Goal: Information Seeking & Learning: Check status

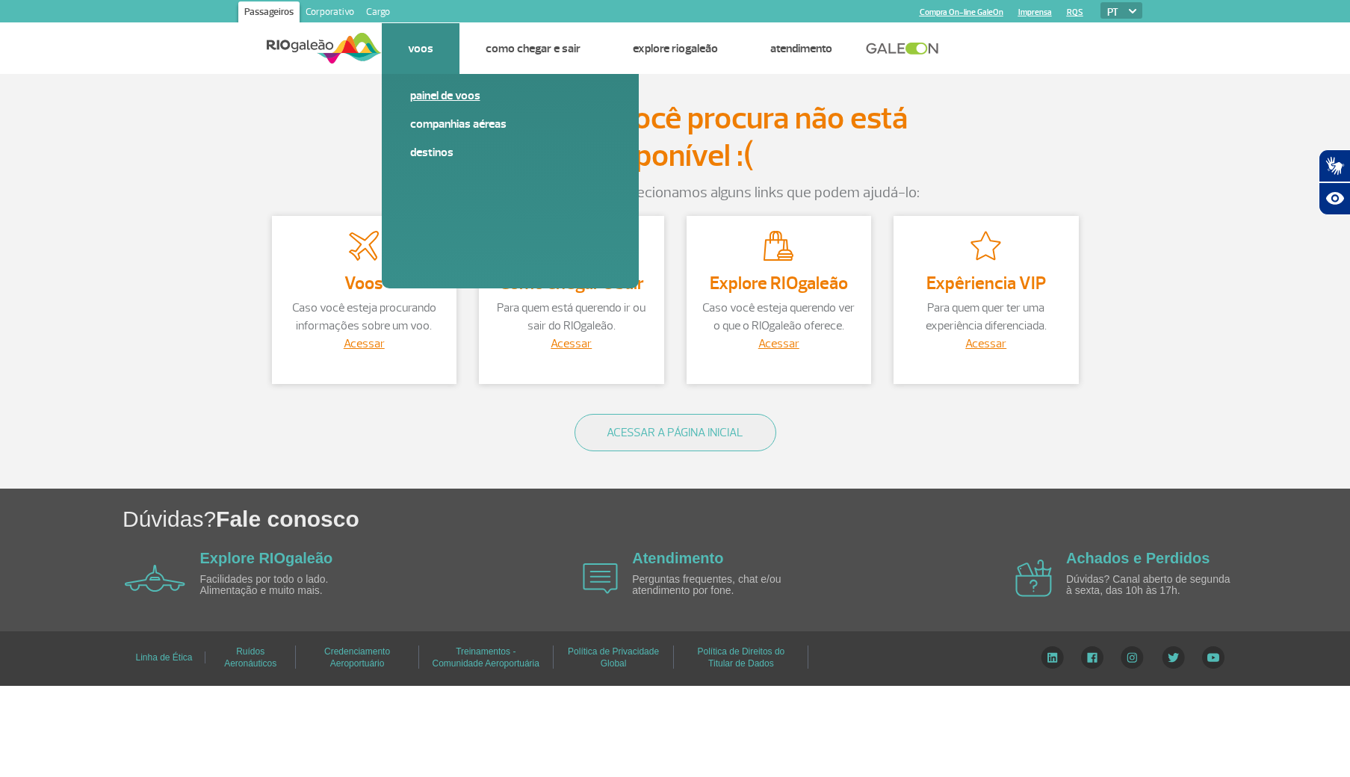
click at [459, 99] on link "Painel de voos" at bounding box center [510, 95] width 200 height 16
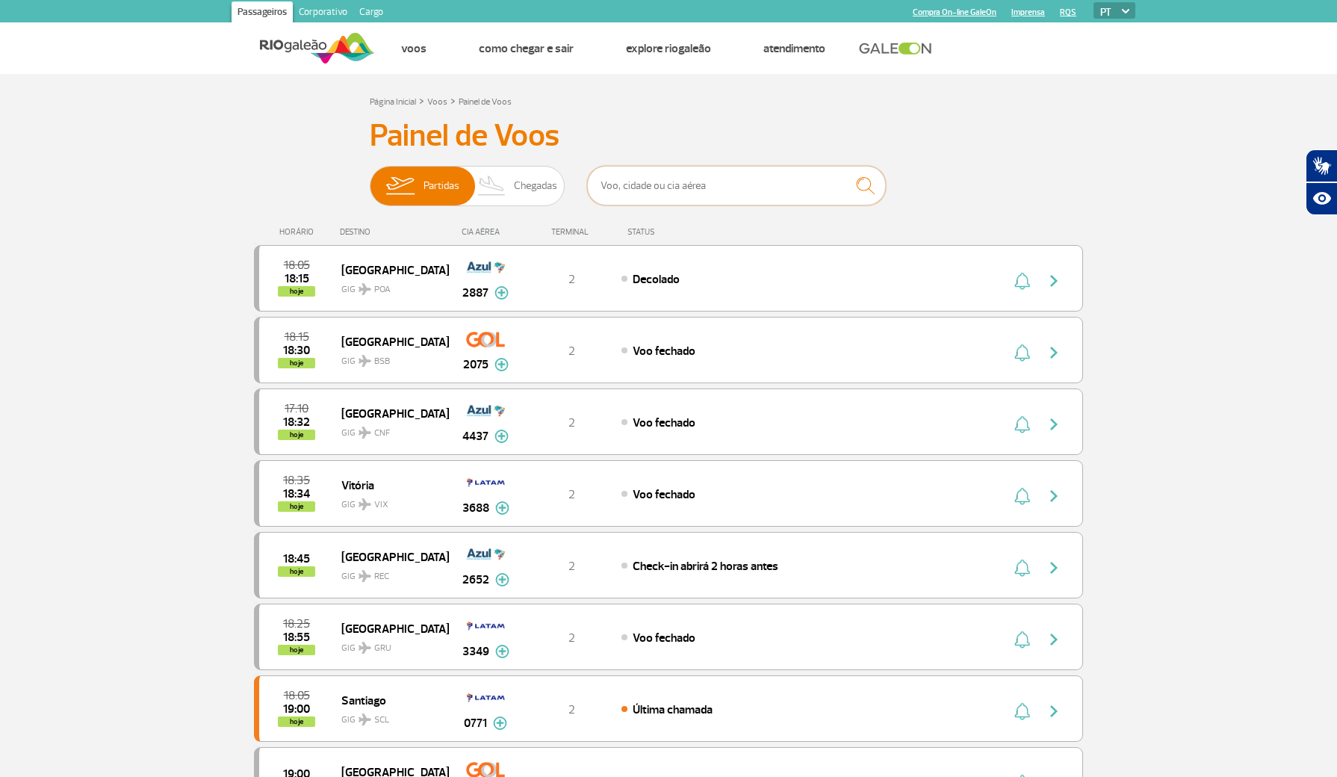
click at [656, 199] on input "text" at bounding box center [736, 186] width 299 height 40
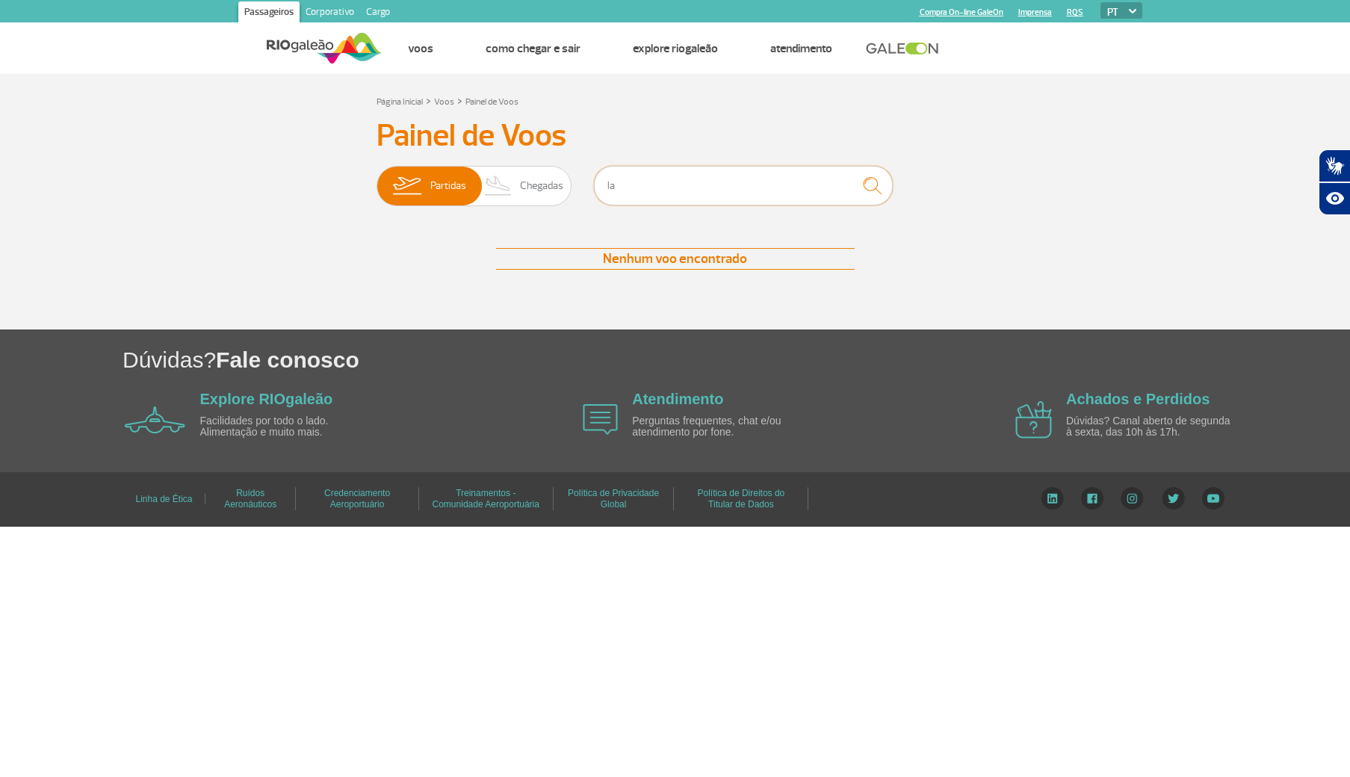
type input "l"
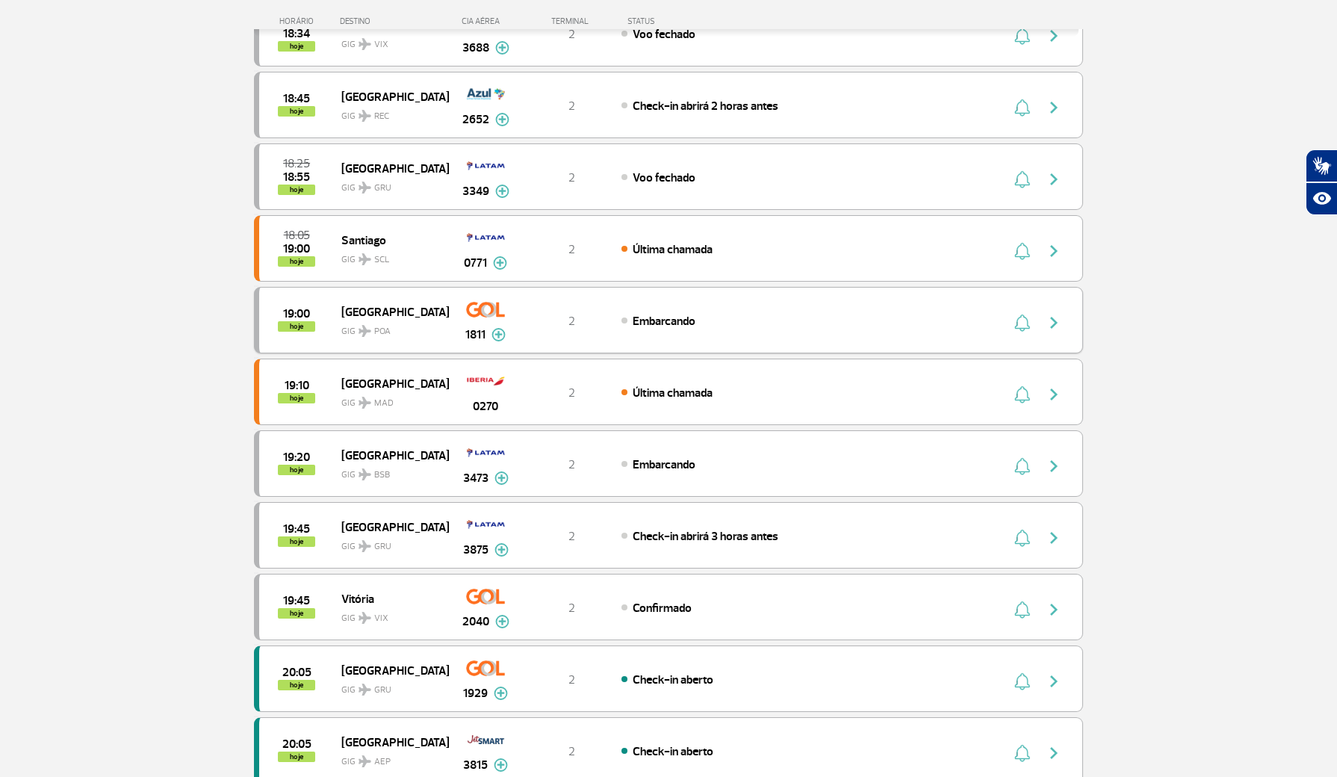
scroll to position [493, 0]
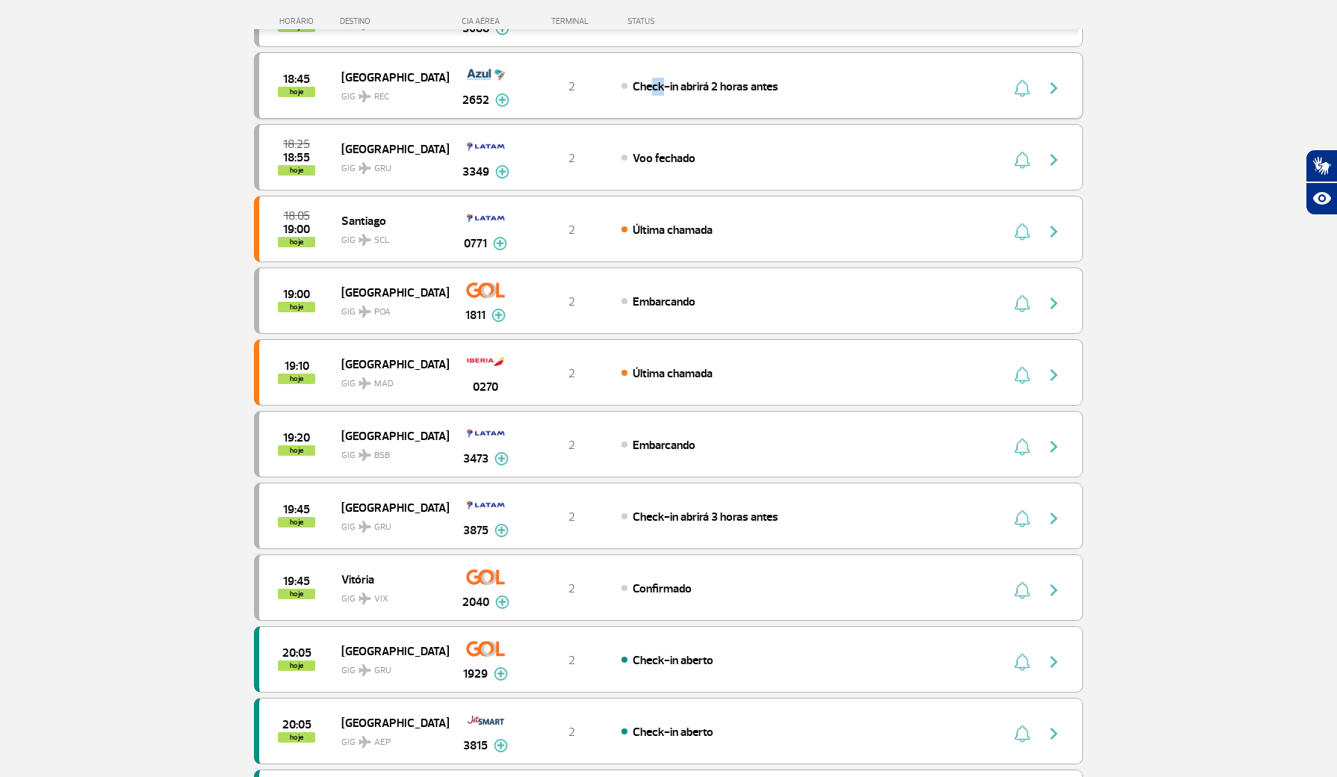
drag, startPoint x: 648, startPoint y: 131, endPoint x: 665, endPoint y: 135, distance: 17.0
click at [665, 119] on div "18:45 hoje Recife GIG REC 2652 2 Check-in abrirá 2 horas antes Parcerias: Avian…" at bounding box center [668, 85] width 829 height 66
click at [546, 119] on div "18:45 hoje Recife GIG REC 2652 2 Check-in abrirá 2 horas antes Parcerias: Avian…" at bounding box center [668, 85] width 829 height 66
click at [870, 119] on div "18:45 hoje Recife GIG REC 2652 2 Check-in abrirá 2 horas antes Parcerias: Avian…" at bounding box center [668, 85] width 829 height 66
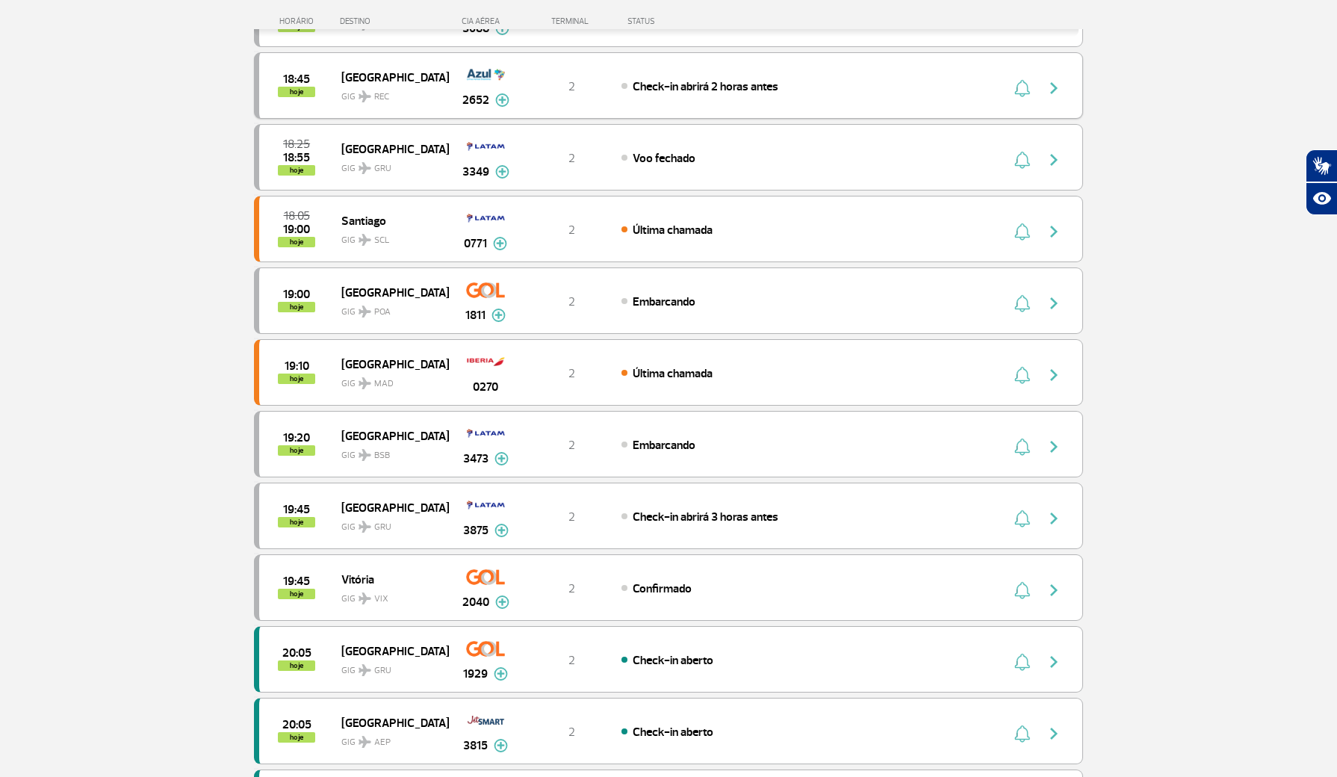
click at [849, 94] on div "Check-in abrirá 2 horas antes" at bounding box center [786, 86] width 329 height 16
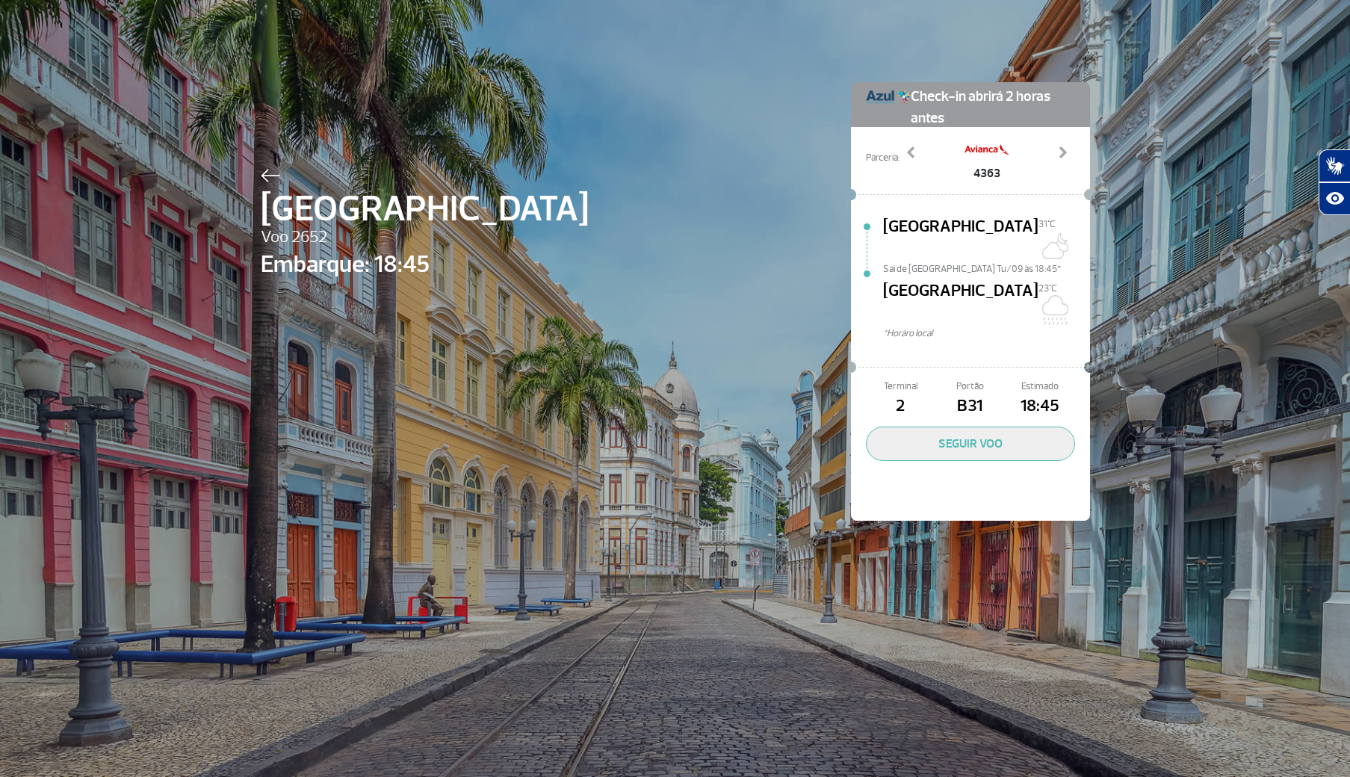
click at [261, 177] on img at bounding box center [270, 175] width 19 height 13
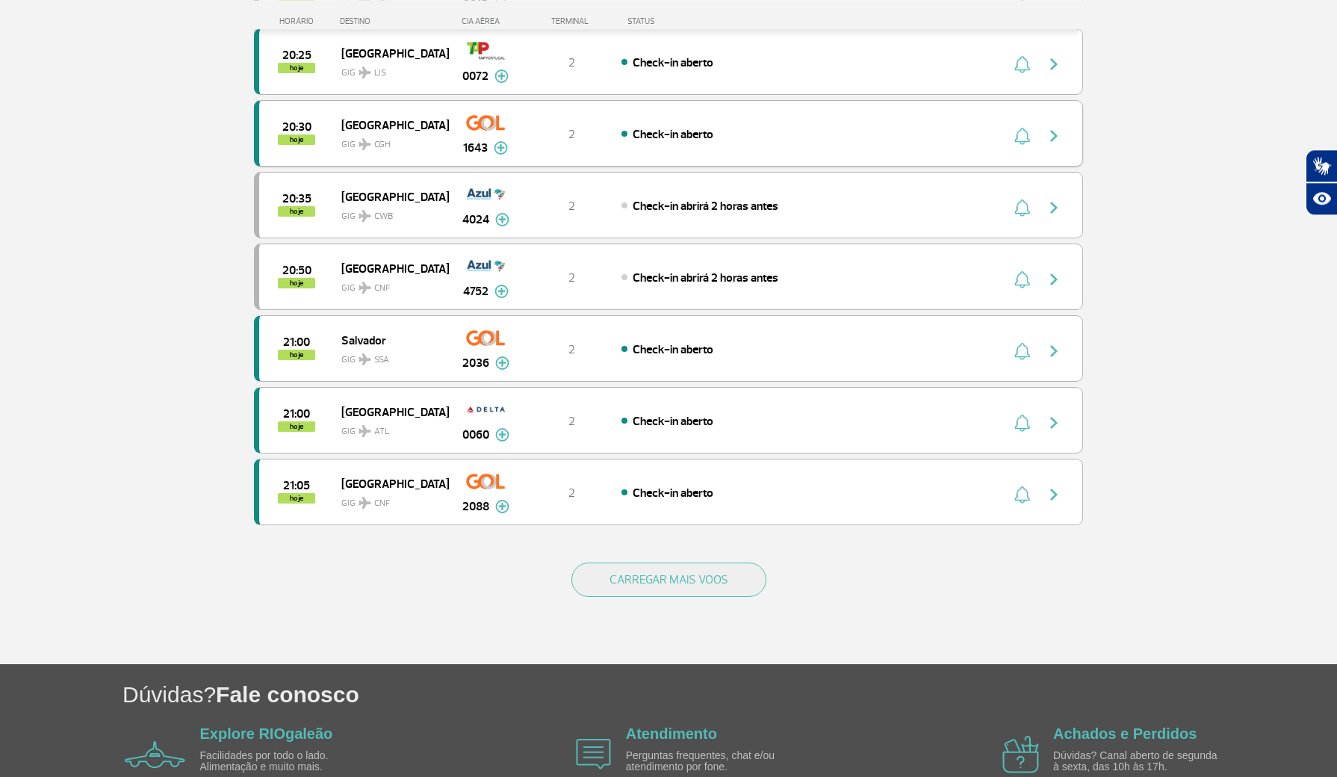
scroll to position [1183, 0]
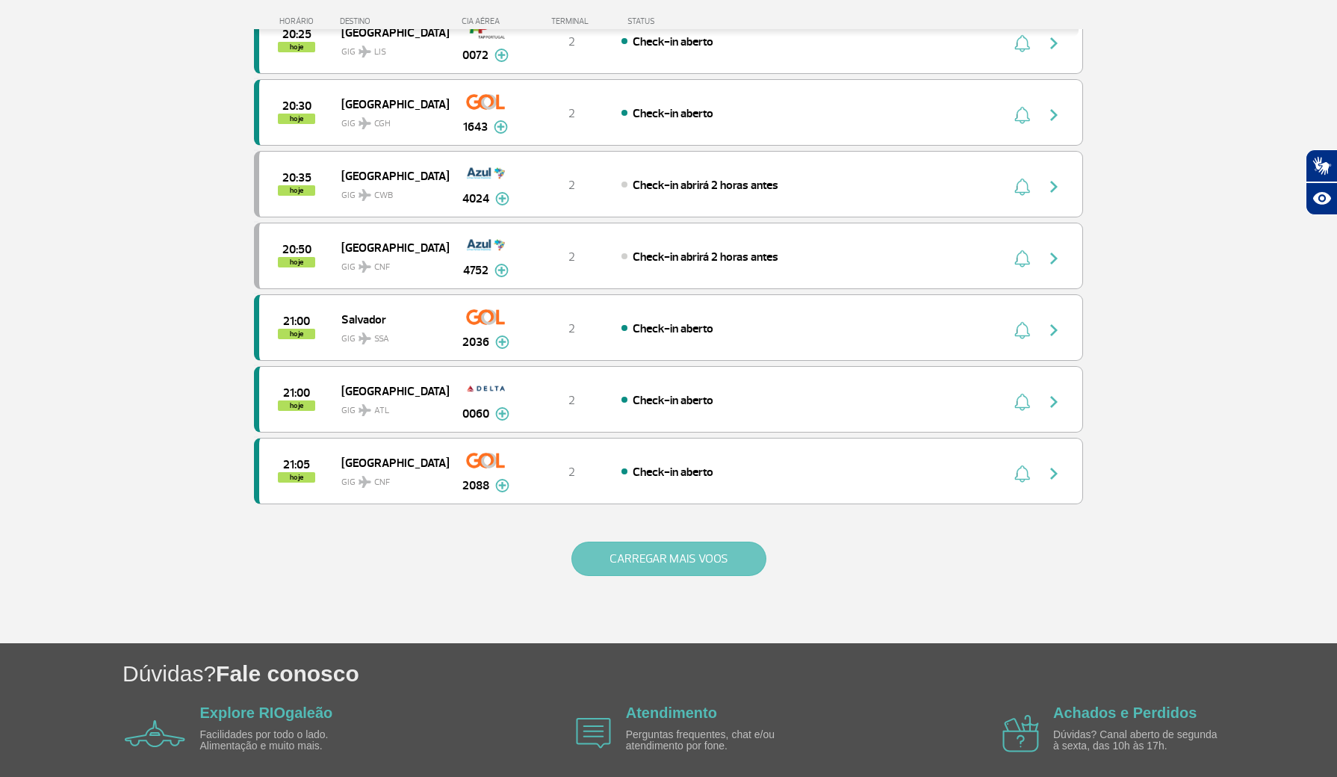
click at [586, 576] on button "CARREGAR MAIS VOOS" at bounding box center [669, 559] width 195 height 34
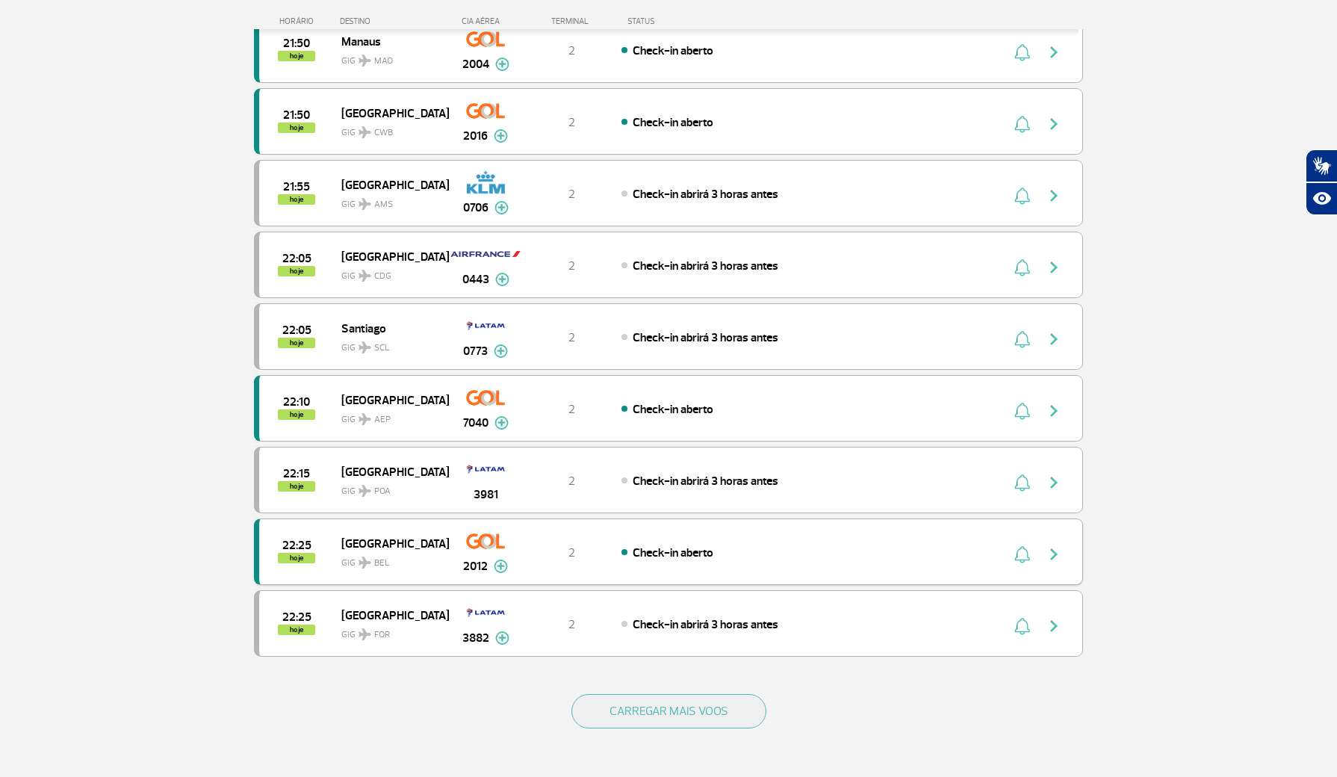
scroll to position [2663, 0]
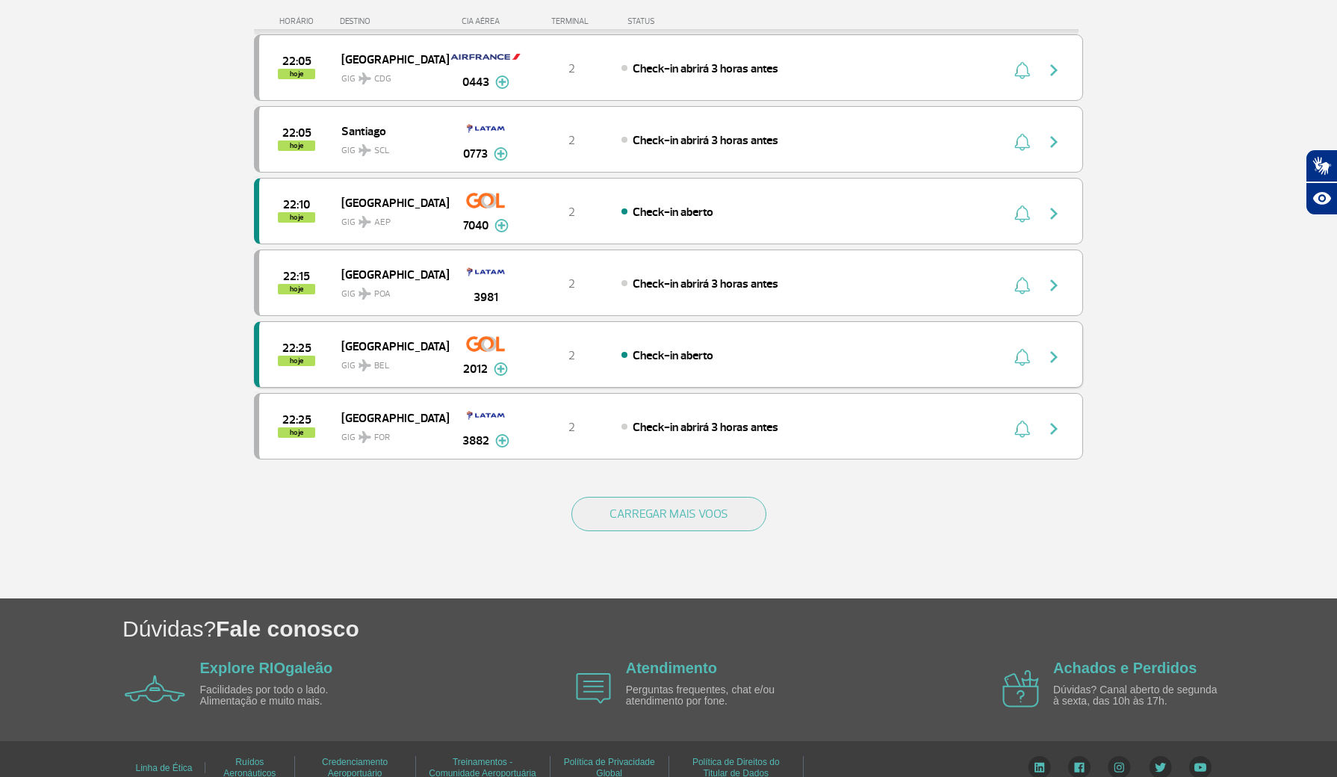
click at [575, 363] on span "2" at bounding box center [572, 355] width 7 height 15
click at [574, 363] on span "2" at bounding box center [572, 355] width 7 height 15
click at [746, 363] on div "Check-in aberto" at bounding box center [786, 355] width 329 height 16
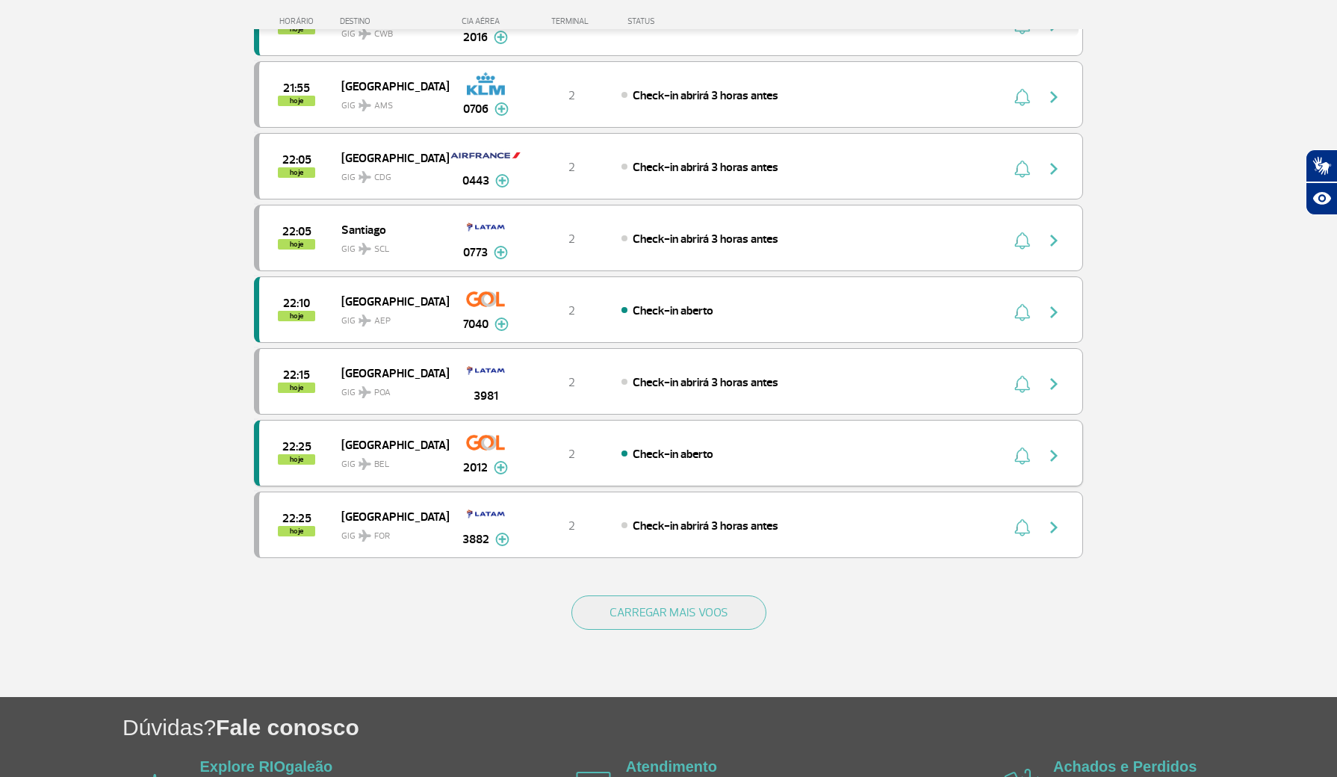
click at [475, 477] on span "2012" at bounding box center [475, 468] width 25 height 18
click at [910, 462] on div "Check-in aberto" at bounding box center [786, 453] width 329 height 16
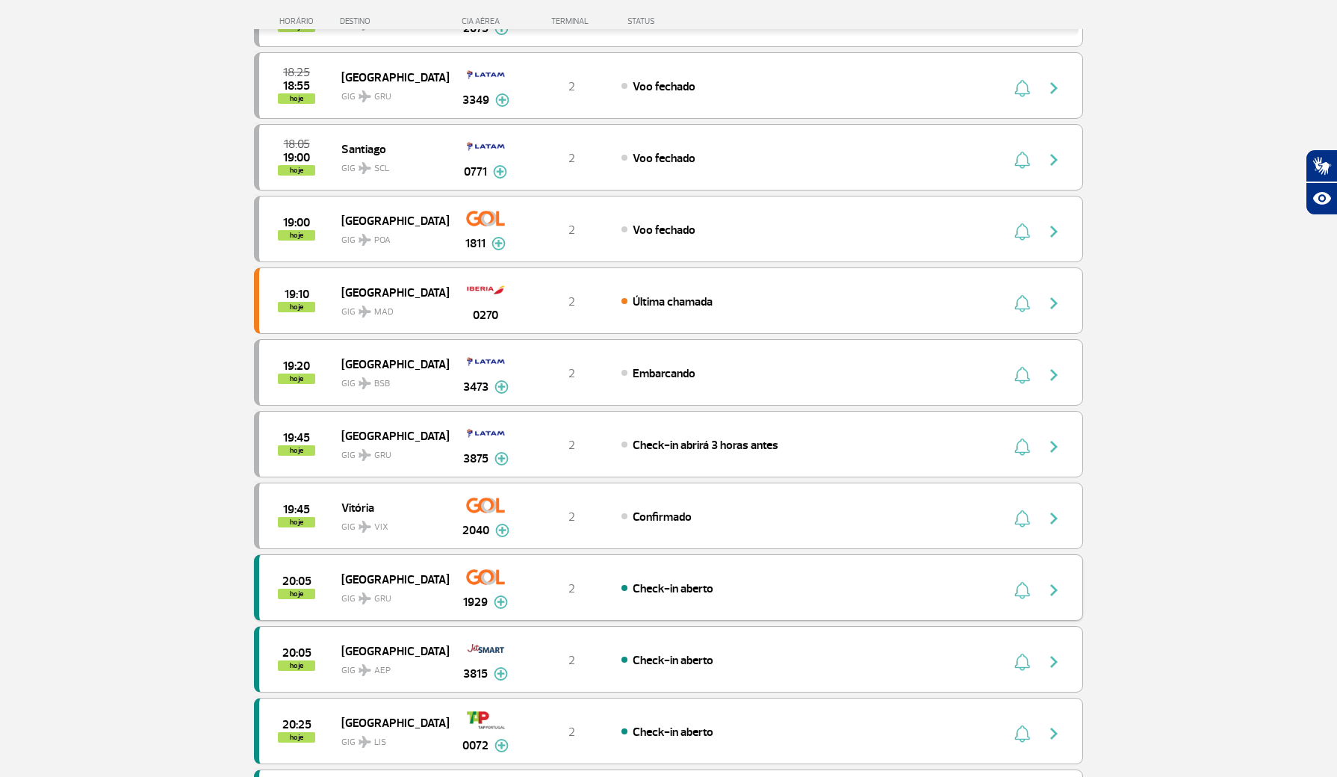
scroll to position [0, 0]
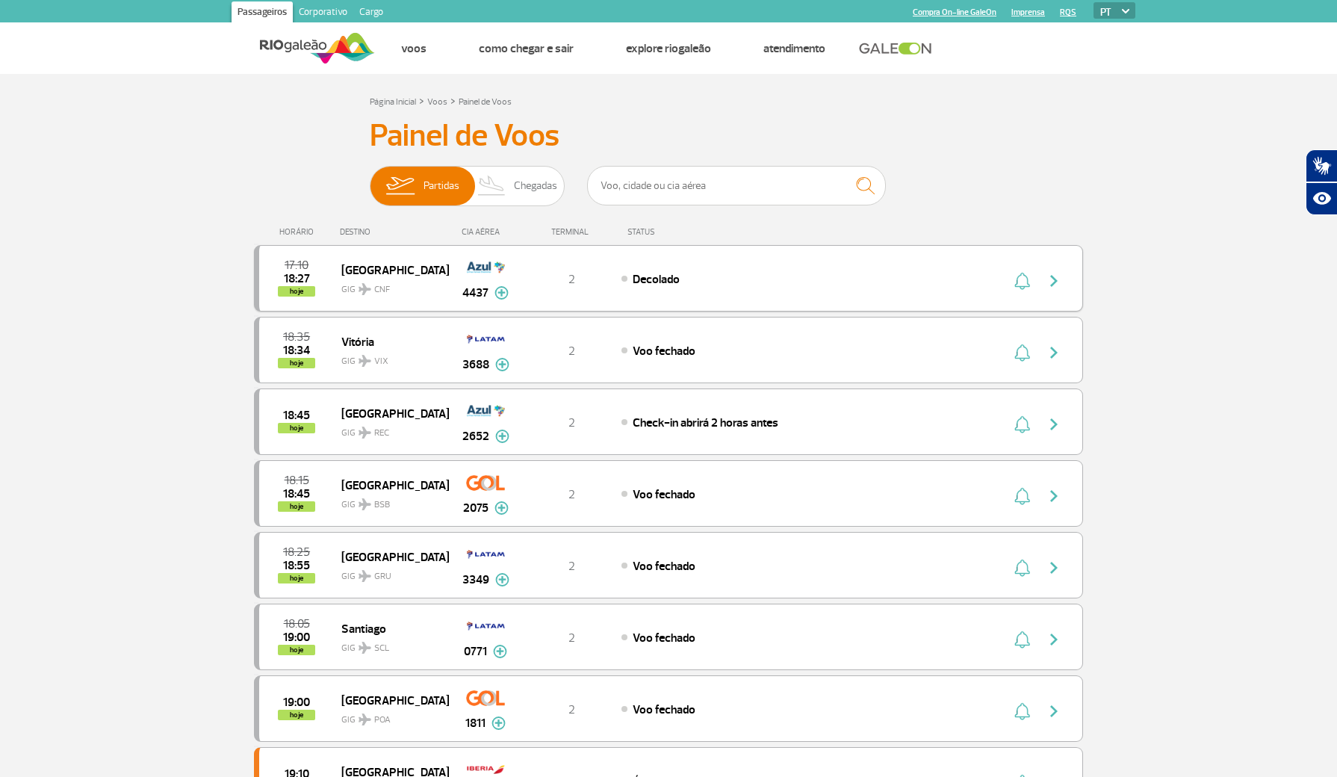
click at [497, 280] on img at bounding box center [486, 267] width 38 height 25
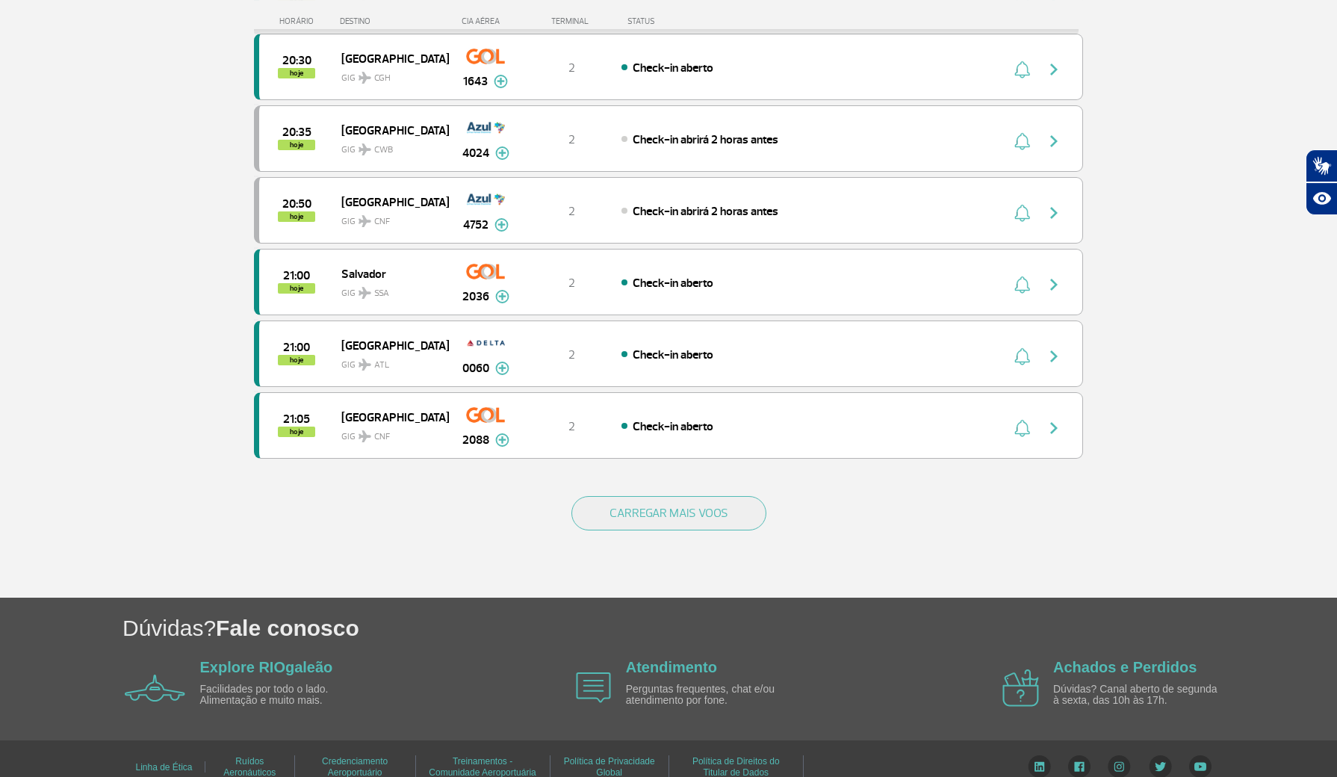
scroll to position [1354, 0]
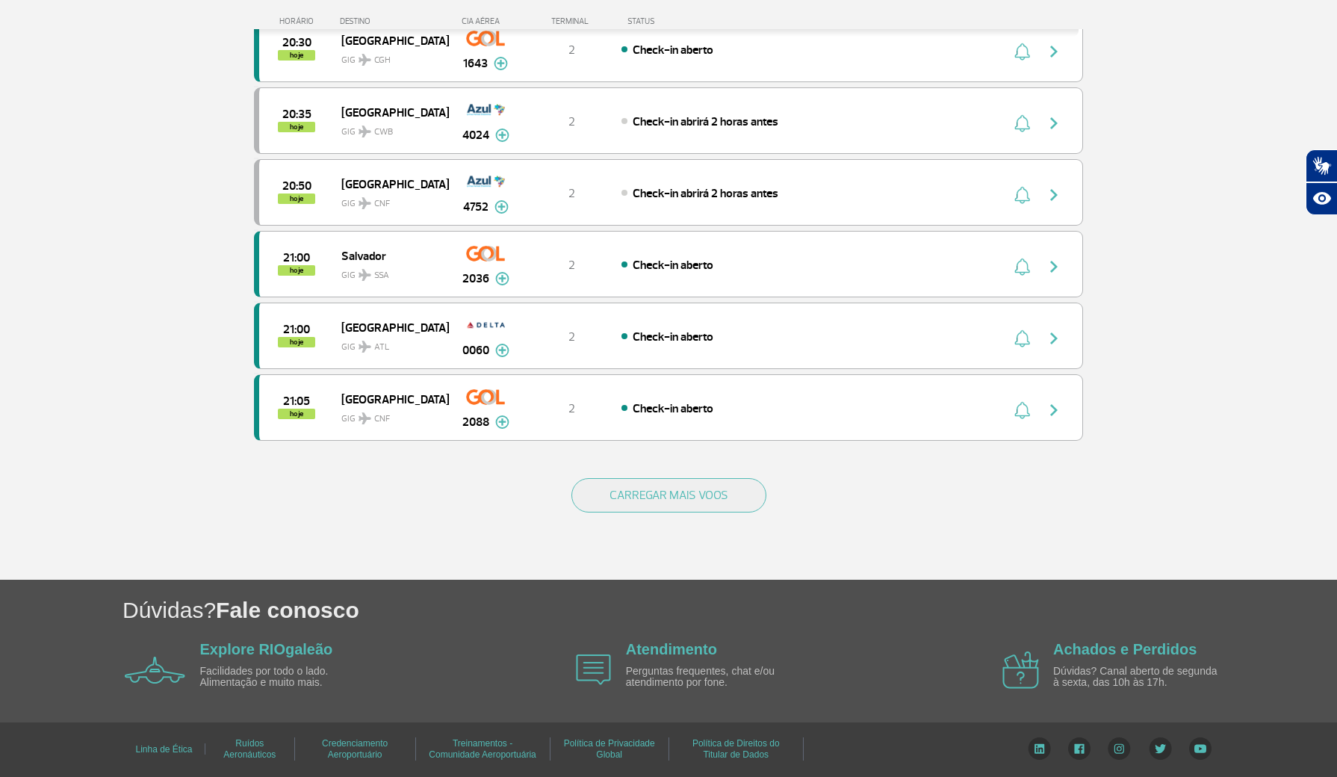
click at [636, 496] on button "CARREGAR MAIS VOOS" at bounding box center [669, 495] width 195 height 34
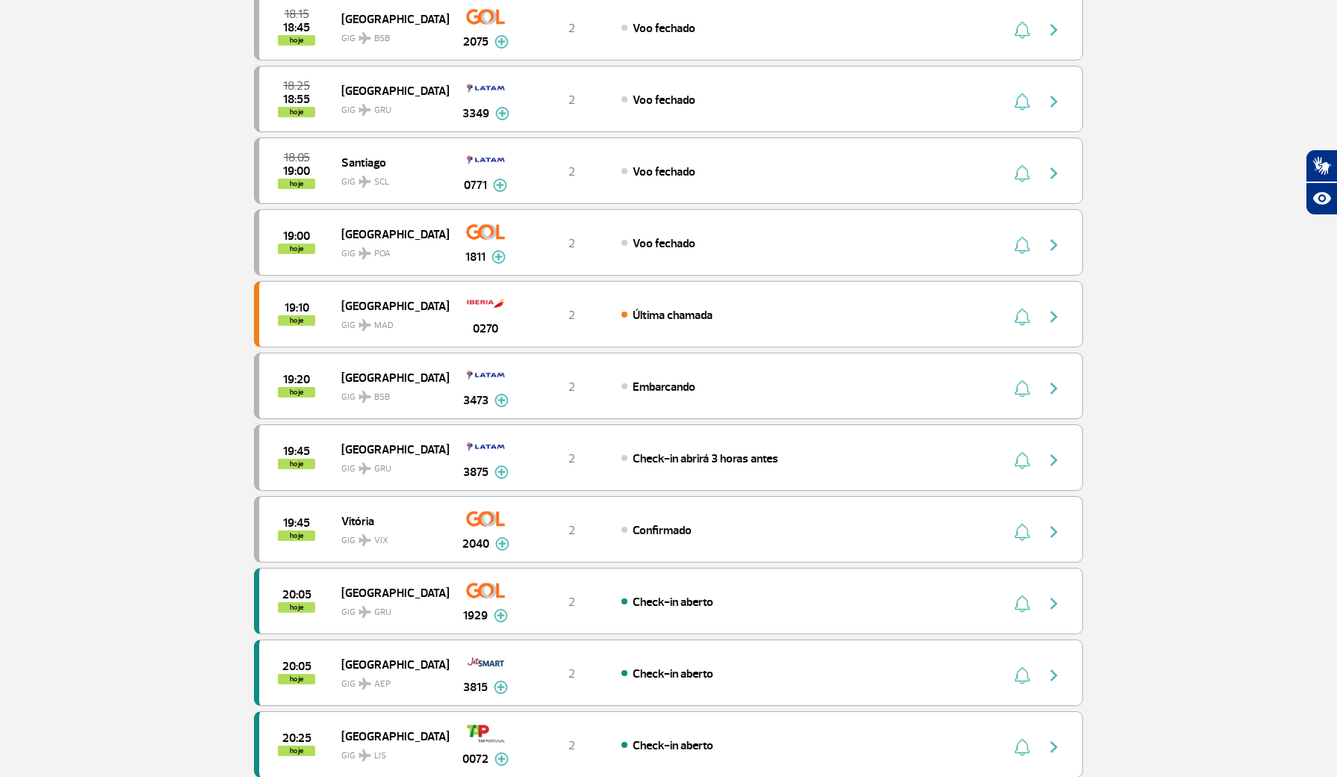
scroll to position [0, 0]
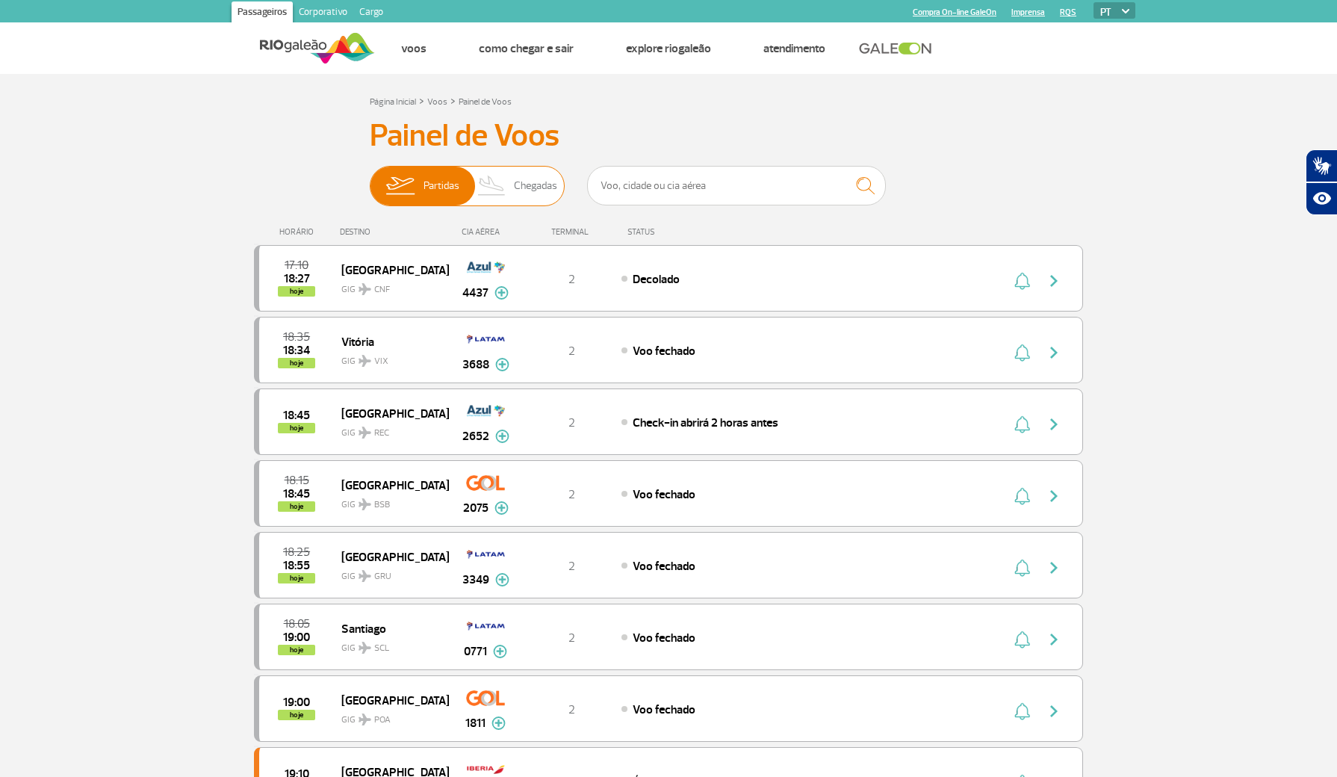
click at [522, 190] on span "Chegadas" at bounding box center [535, 186] width 43 height 39
click at [370, 179] on input "Partidas Chegadas" at bounding box center [370, 179] width 0 height 0
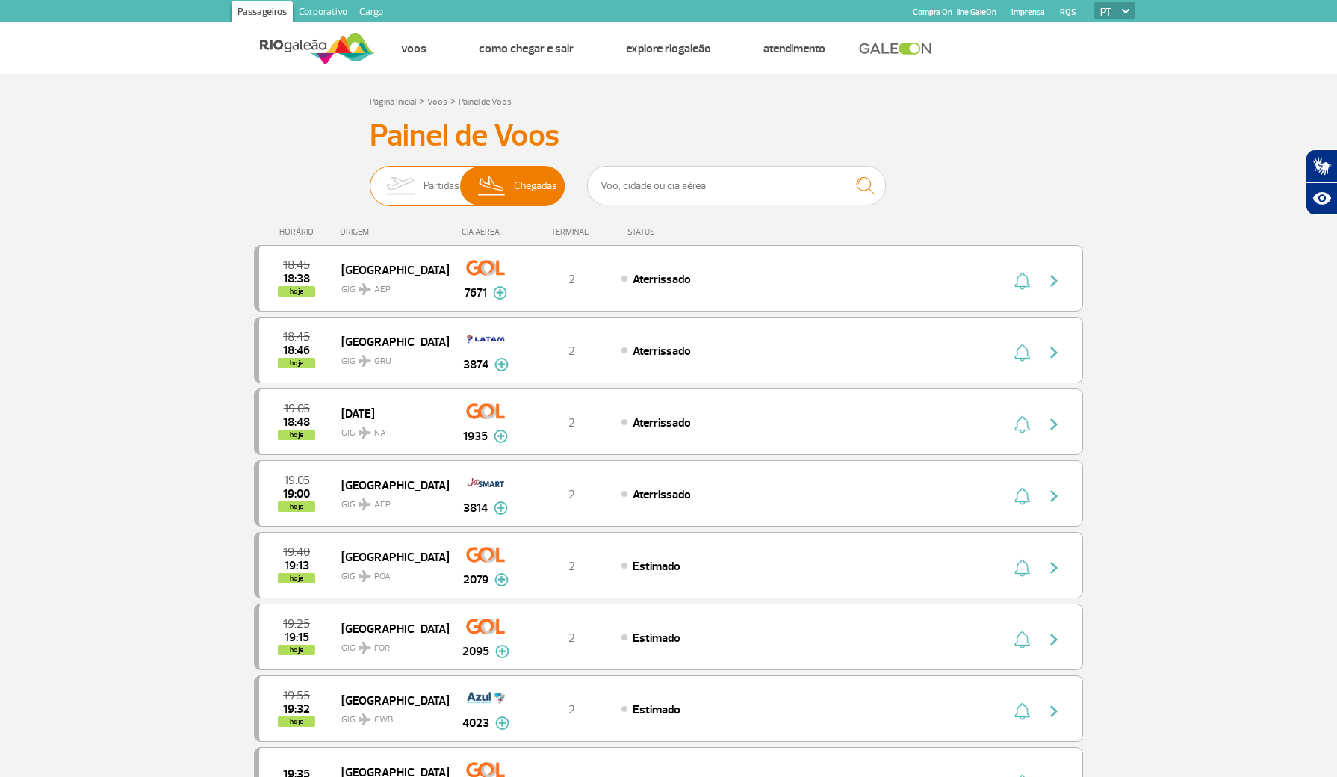
click at [422, 182] on img at bounding box center [400, 186] width 47 height 39
click at [370, 179] on input "Partidas Chegadas" at bounding box center [370, 179] width 0 height 0
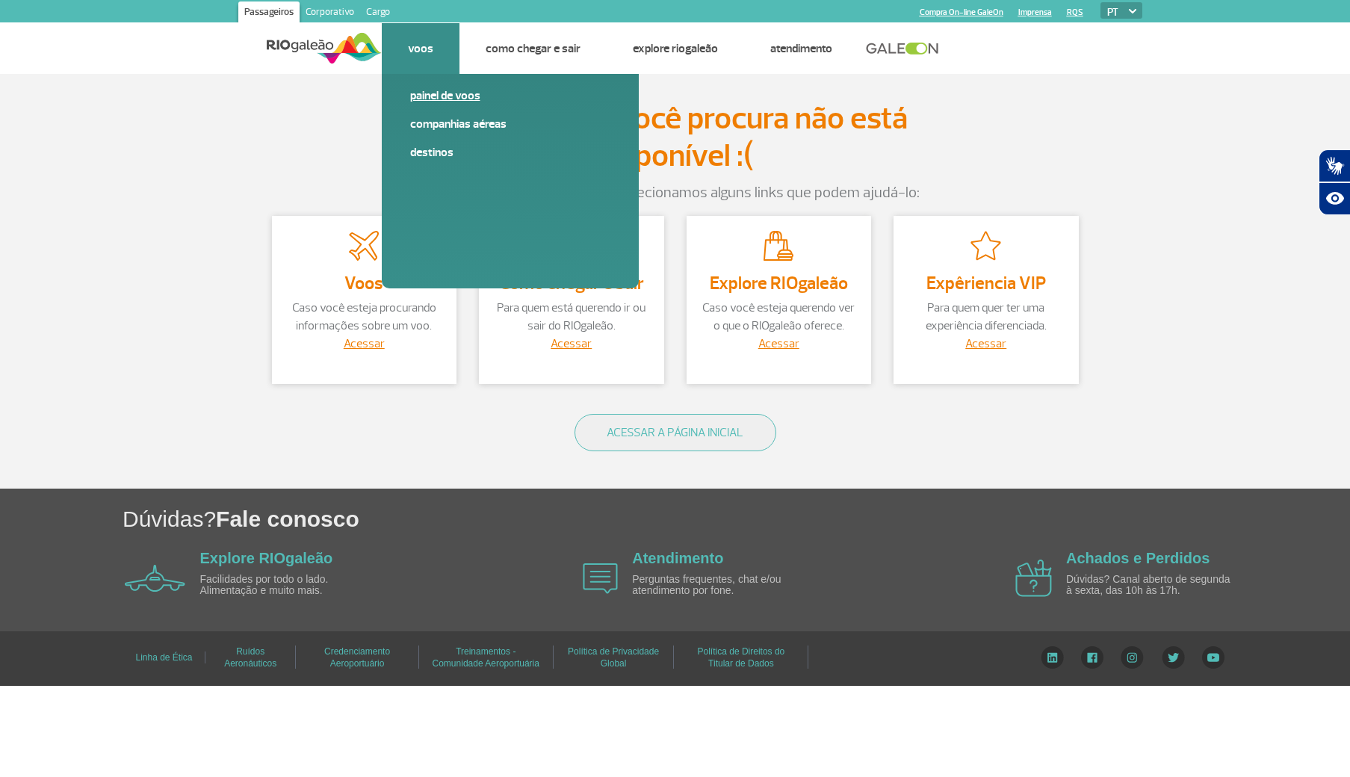
click at [431, 98] on link "Painel de voos" at bounding box center [510, 95] width 200 height 16
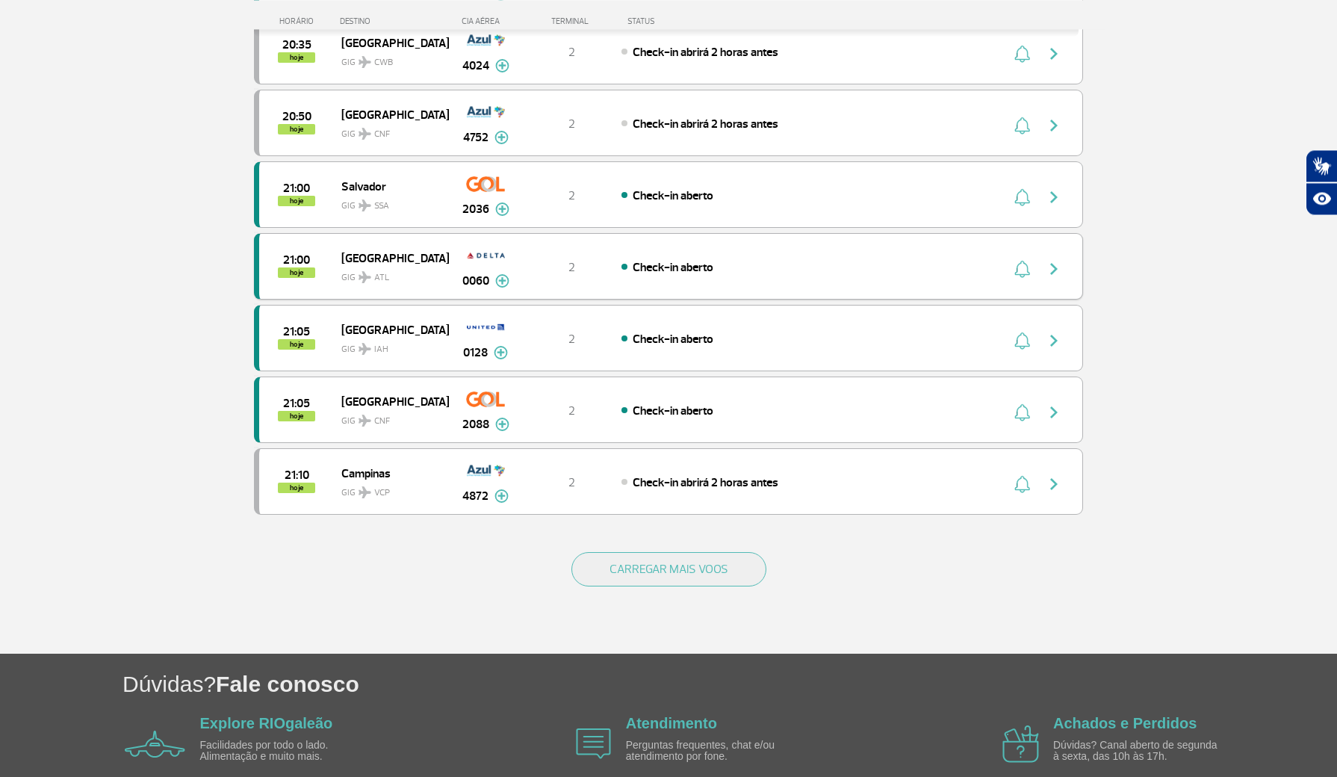
scroll to position [1183, 0]
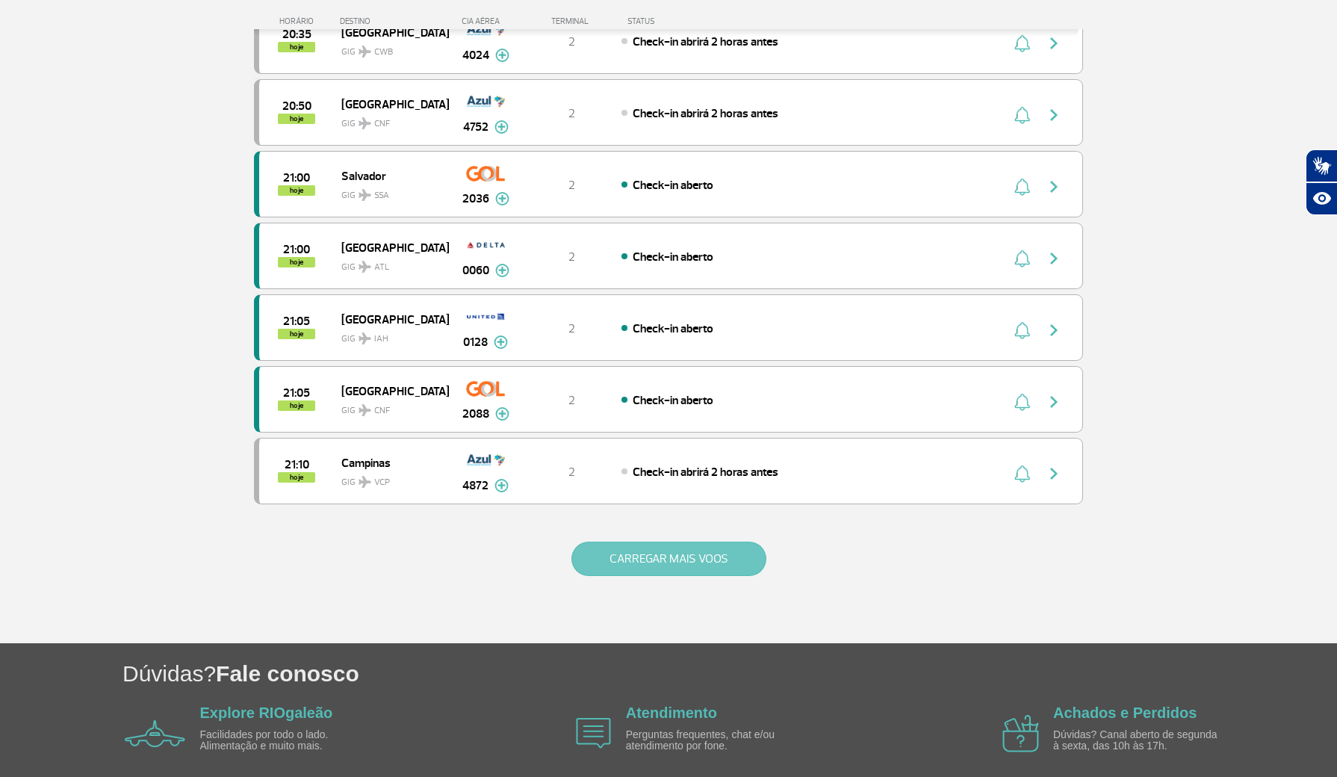
click at [581, 576] on button "CARREGAR MAIS VOOS" at bounding box center [669, 559] width 195 height 34
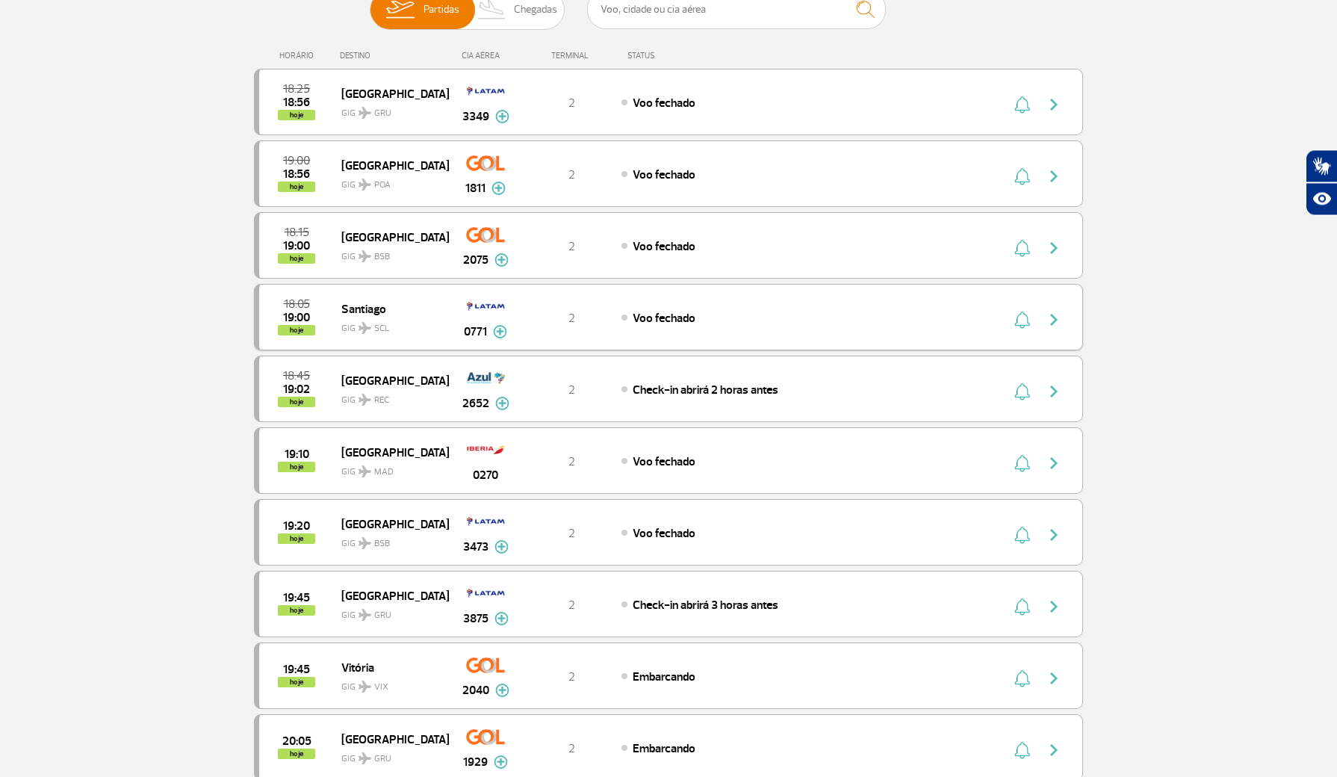
scroll to position [197, 0]
